Goal: Information Seeking & Learning: Understand process/instructions

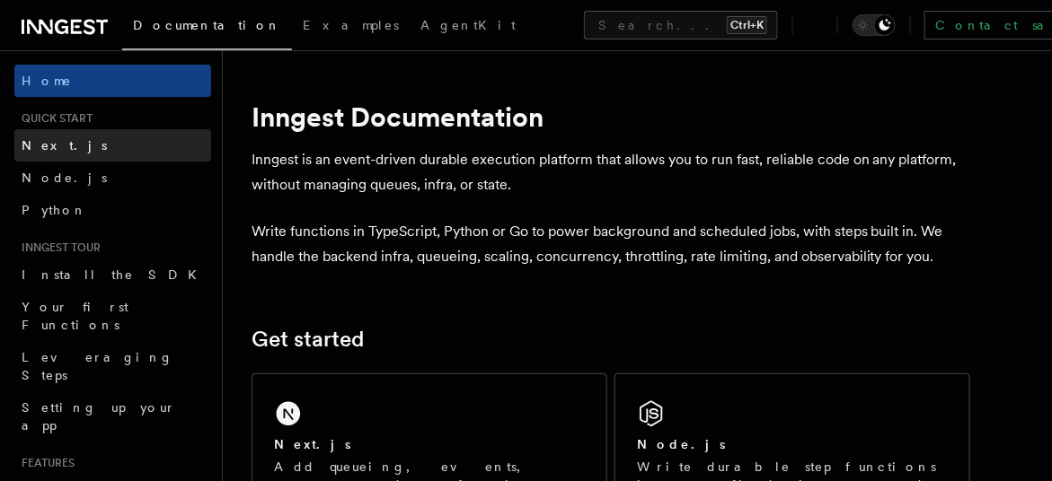
click at [88, 137] on link "Next.js" at bounding box center [112, 145] width 197 height 32
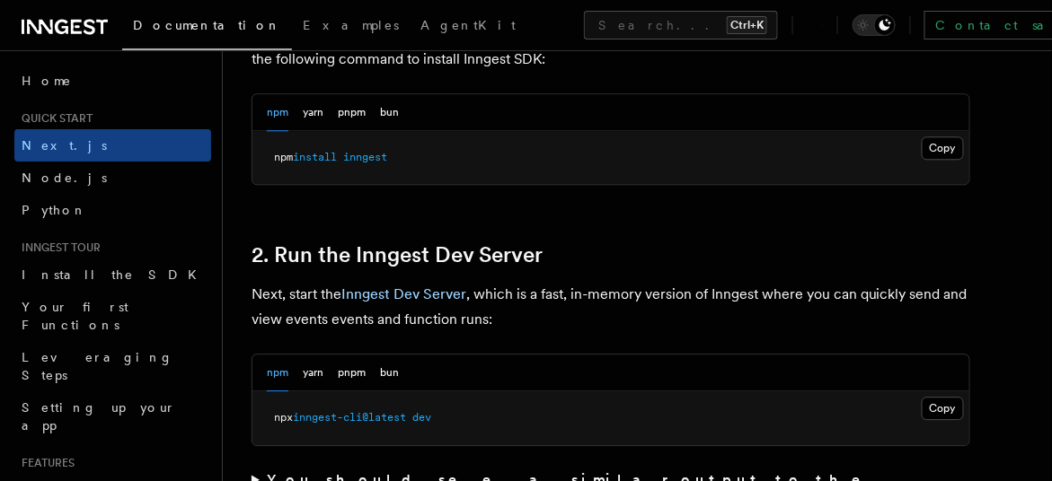
scroll to position [1088, 0]
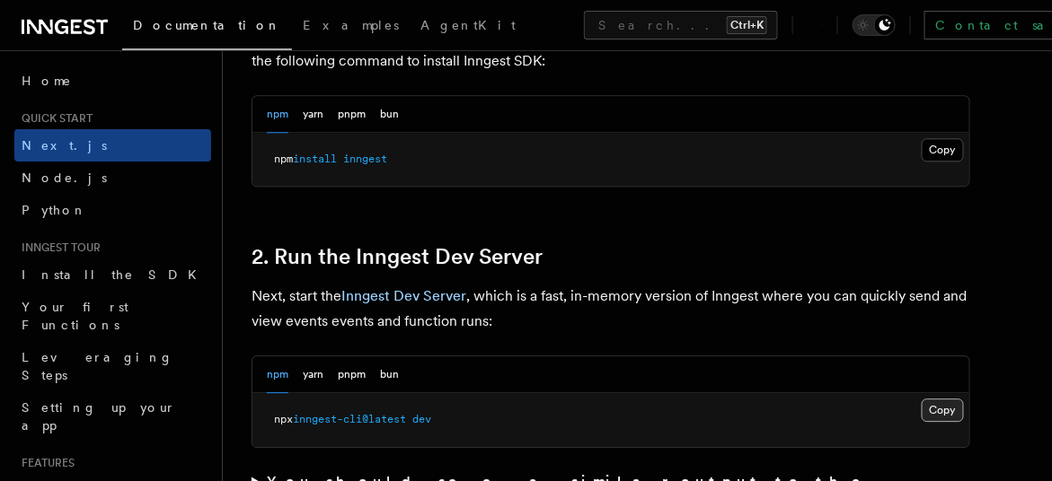
click at [942, 414] on button "Copy Copied" at bounding box center [942, 410] width 42 height 23
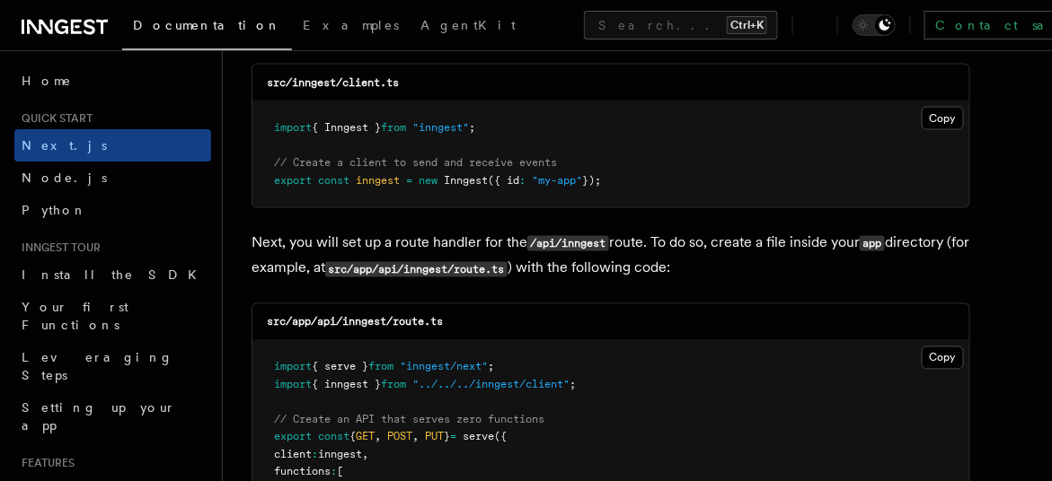
scroll to position [2362, 0]
click at [932, 112] on button "Copy Copied" at bounding box center [942, 118] width 42 height 23
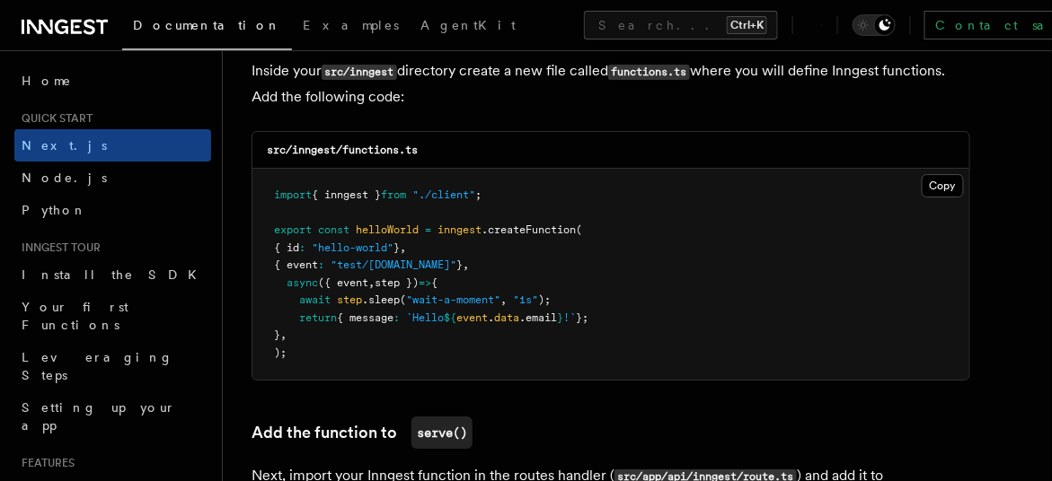
scroll to position [3202, 0]
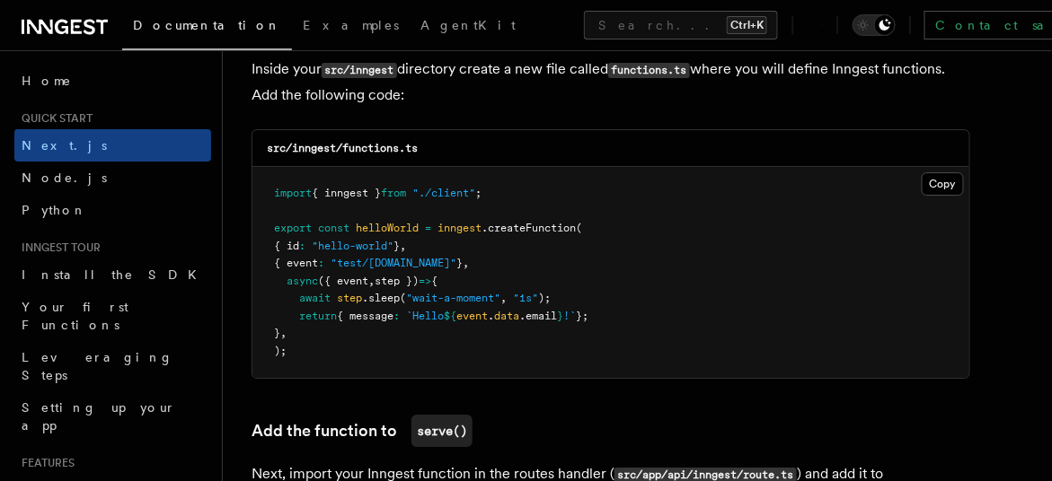
drag, startPoint x: 309, startPoint y: 247, endPoint x: 452, endPoint y: 237, distance: 143.1
click at [452, 237] on code "import { inngest } from "./client" ; export const helloWorld = inngest .createF…" at bounding box center [431, 272] width 314 height 171
click at [452, 234] on span "inngest" at bounding box center [459, 228] width 44 height 13
drag, startPoint x: 477, startPoint y: 287, endPoint x: 328, endPoint y: 261, distance: 151.3
click at [328, 261] on pre "import { inngest } from "./client" ; export const helloWorld = inngest .createF…" at bounding box center [610, 272] width 717 height 211
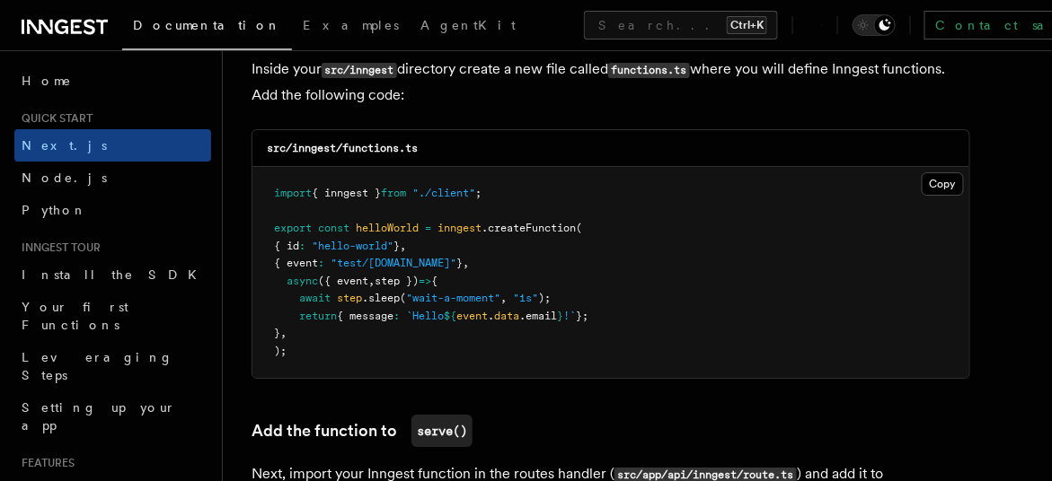
click at [318, 261] on span "{ event" at bounding box center [296, 263] width 44 height 13
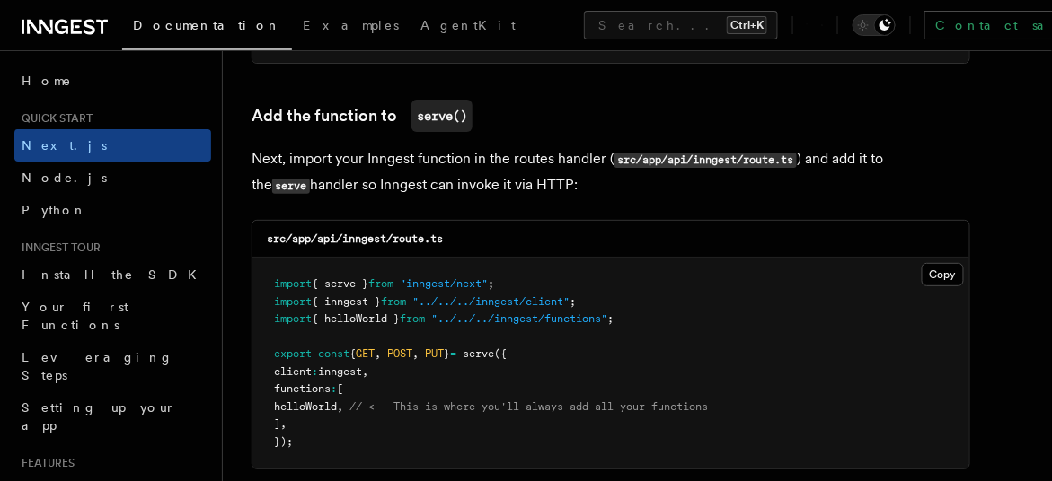
scroll to position [3515, 0]
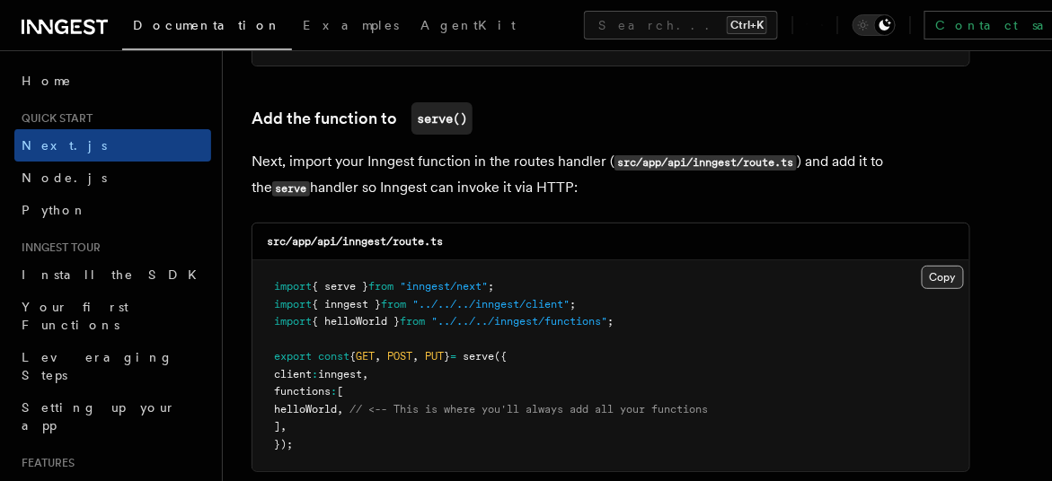
click at [934, 280] on button "Copy Copied" at bounding box center [942, 277] width 42 height 23
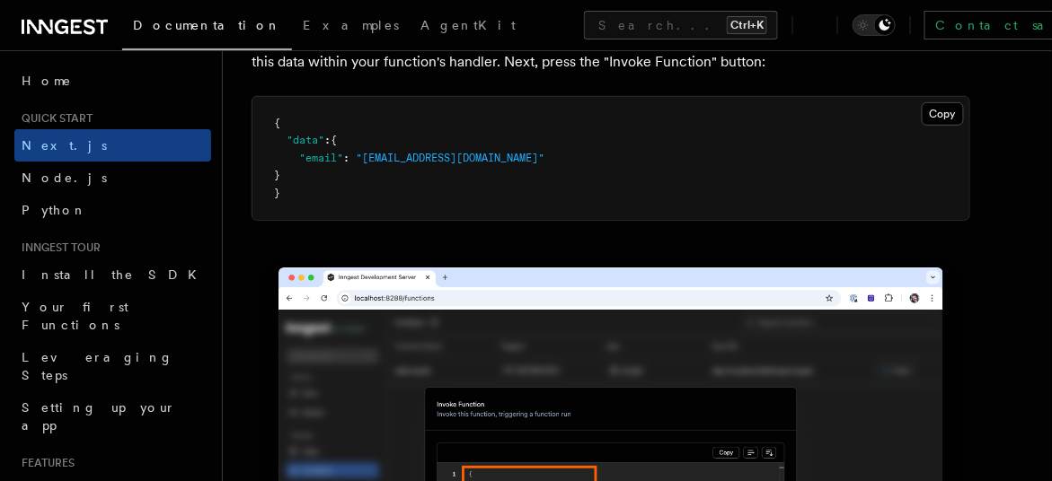
scroll to position [5441, 0]
click at [932, 130] on pre "{ "data" : { "email" : "[EMAIL_ADDRESS][DOMAIN_NAME]" } }" at bounding box center [610, 159] width 717 height 124
click at [933, 119] on button "Copy Copied" at bounding box center [942, 113] width 42 height 23
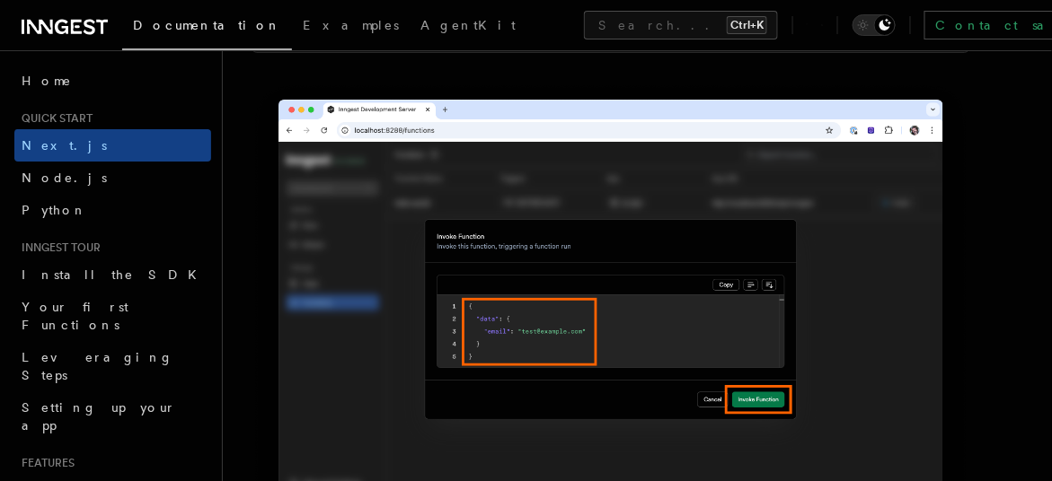
scroll to position [5436, 0]
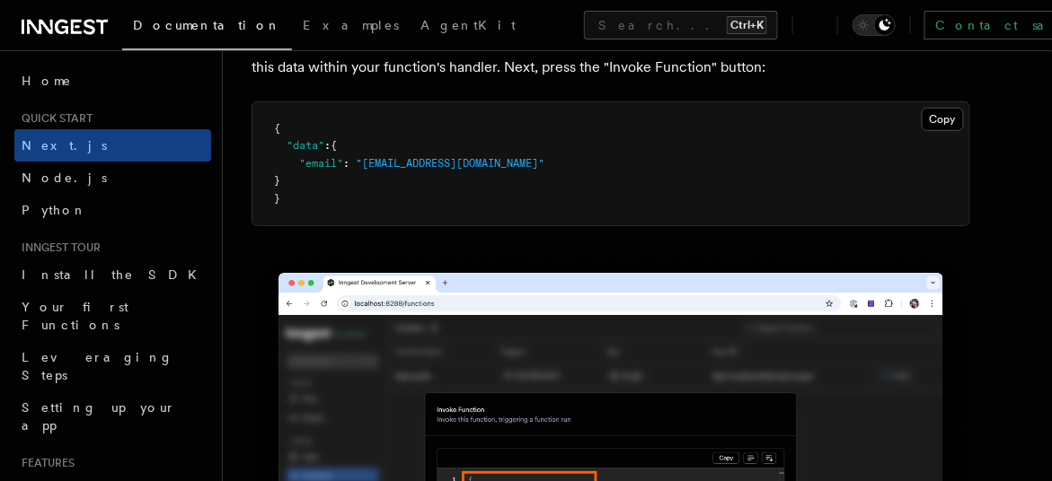
drag, startPoint x: 353, startPoint y: 178, endPoint x: 537, endPoint y: 176, distance: 184.1
click at [537, 176] on pre "{ "data" : { "email" : "[EMAIL_ADDRESS][DOMAIN_NAME]" } }" at bounding box center [610, 164] width 717 height 124
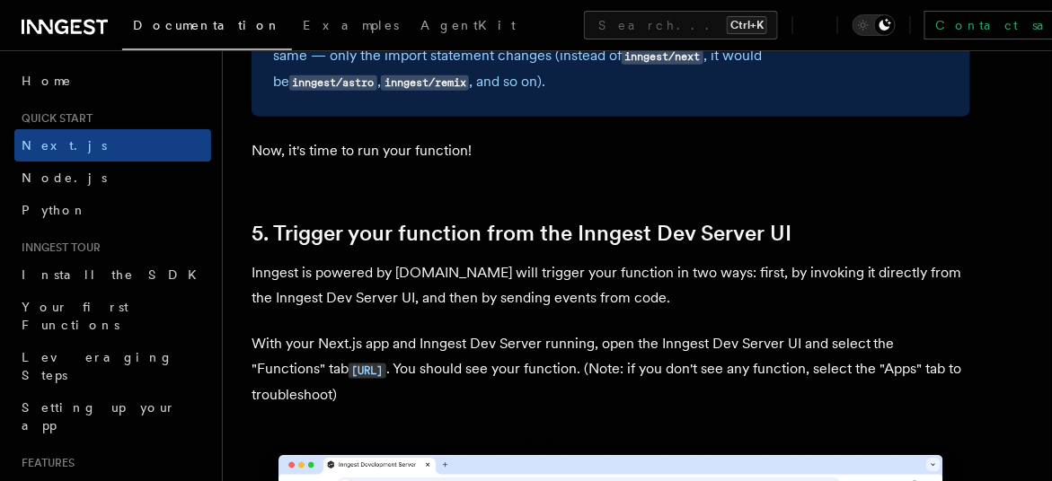
scroll to position [4011, 0]
